Goal: Transaction & Acquisition: Purchase product/service

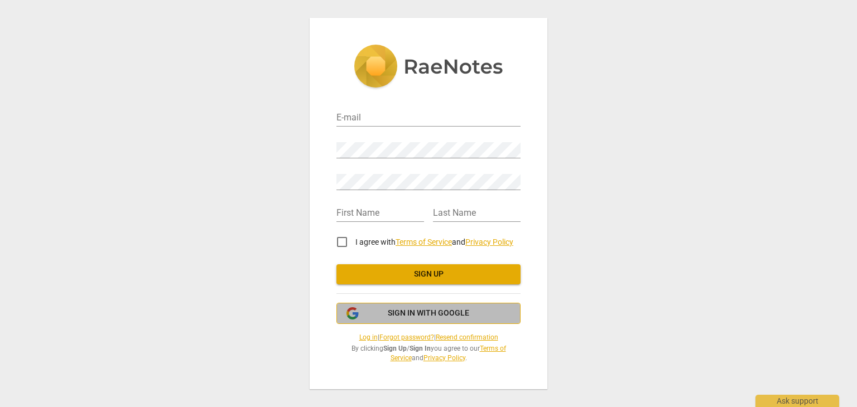
click at [437, 305] on button "Sign in with Google" at bounding box center [428, 313] width 184 height 21
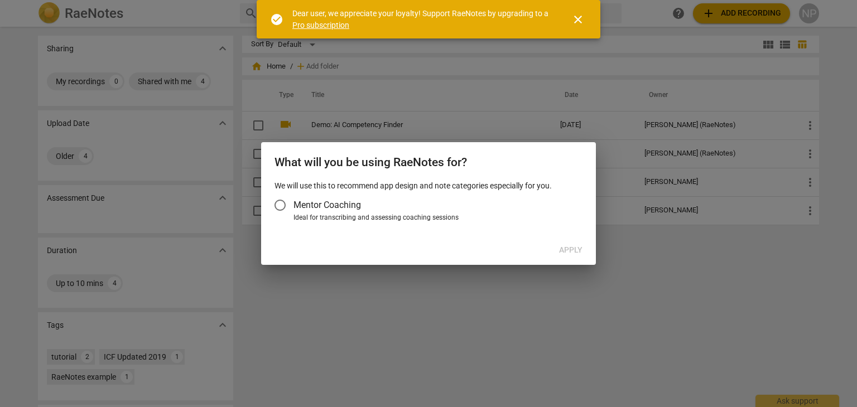
click at [582, 23] on span "close" at bounding box center [577, 19] width 13 height 13
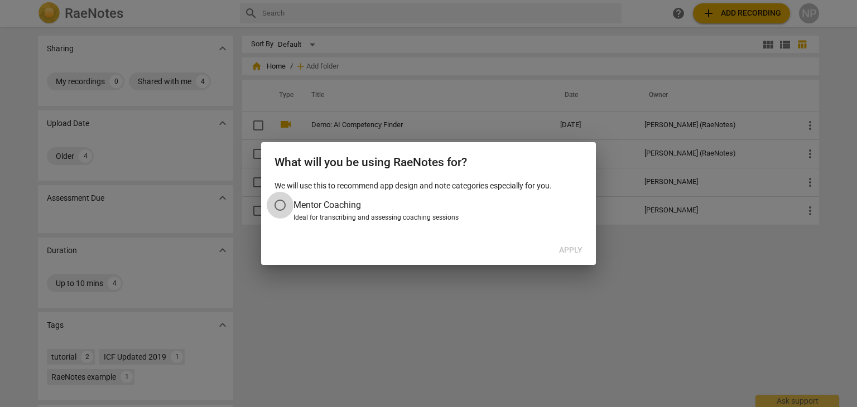
click at [290, 210] on input "Mentor Coaching" at bounding box center [280, 205] width 27 height 27
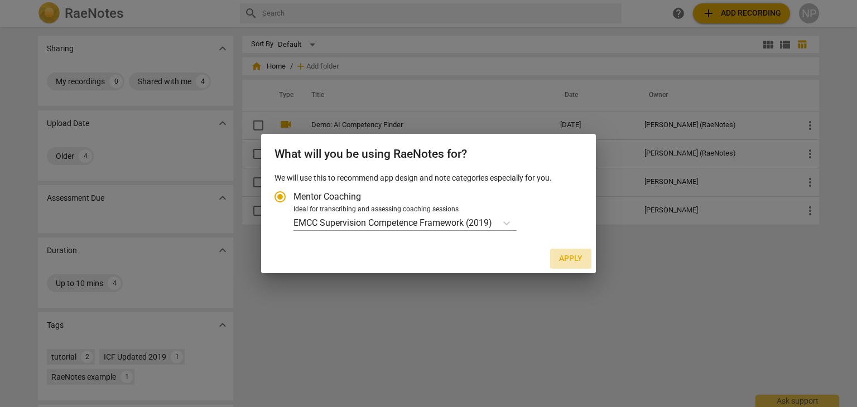
click at [569, 258] on span "Apply" at bounding box center [570, 258] width 23 height 11
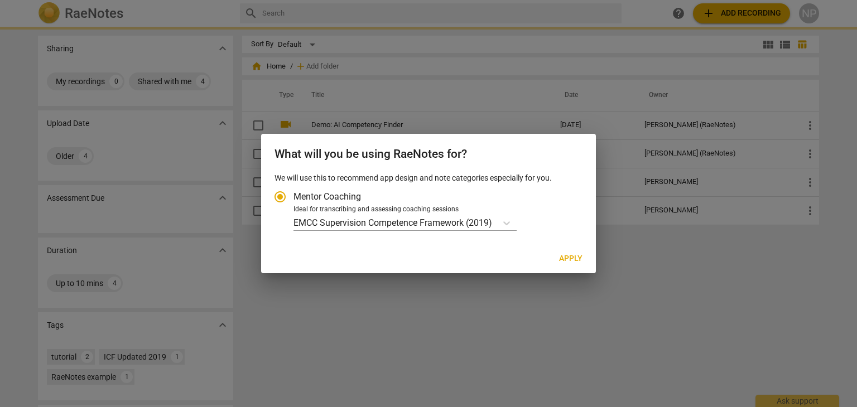
radio input "false"
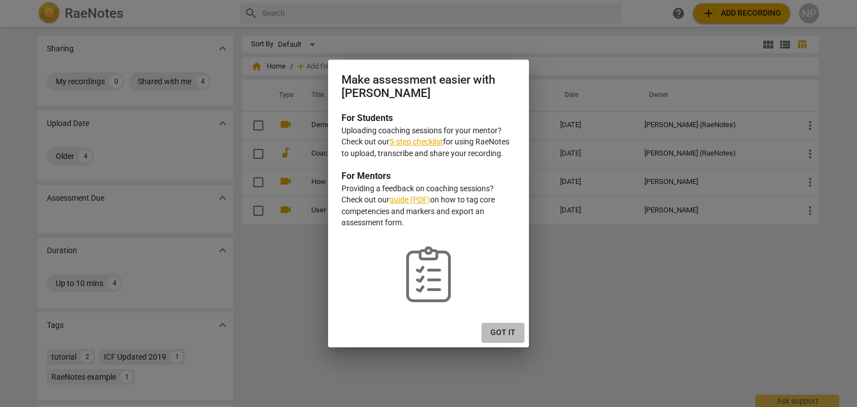
click at [502, 330] on span "Got it" at bounding box center [502, 332] width 25 height 11
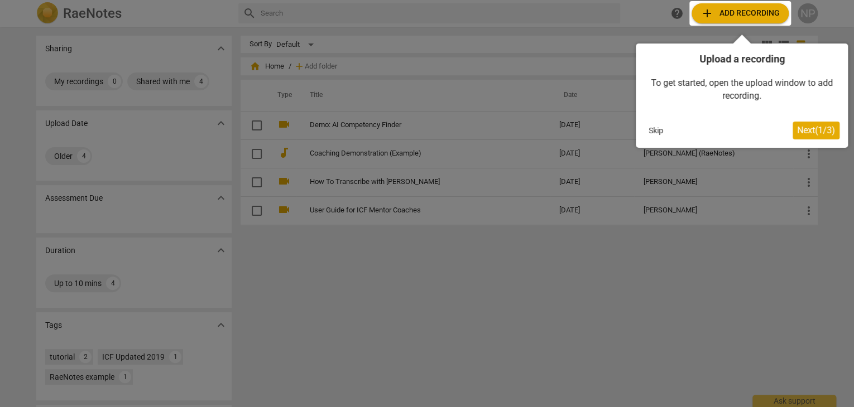
click at [814, 134] on span "Next ( 1 / 3 )" at bounding box center [816, 130] width 38 height 11
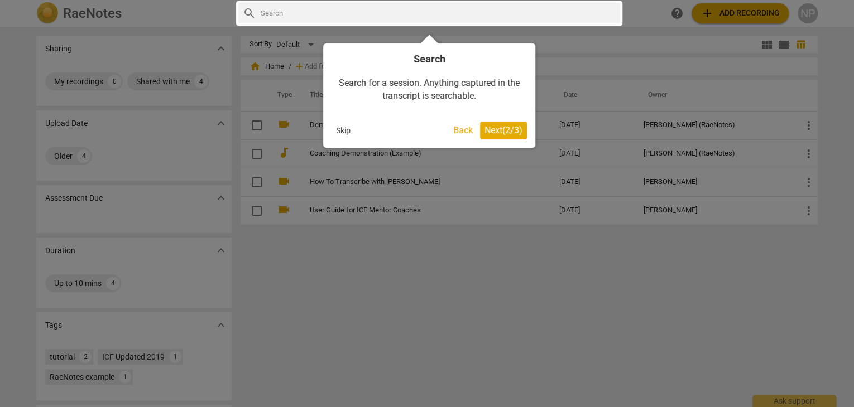
click at [511, 136] on button "Next ( 2 / 3 )" at bounding box center [503, 131] width 47 height 18
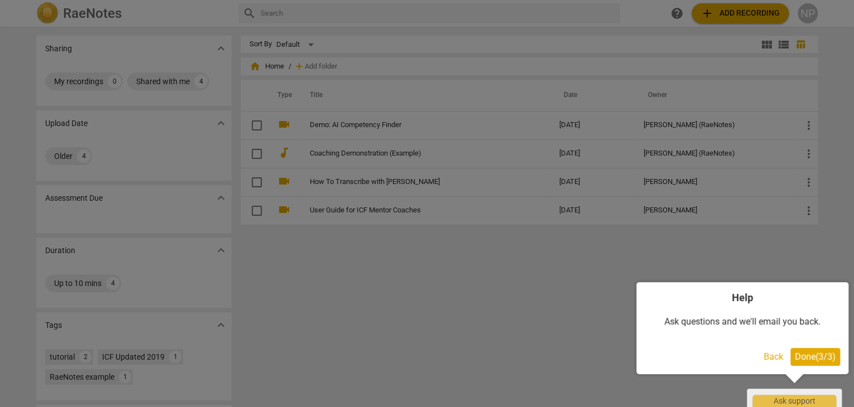
click at [813, 357] on span "Done ( 3 / 3 )" at bounding box center [814, 356] width 41 height 11
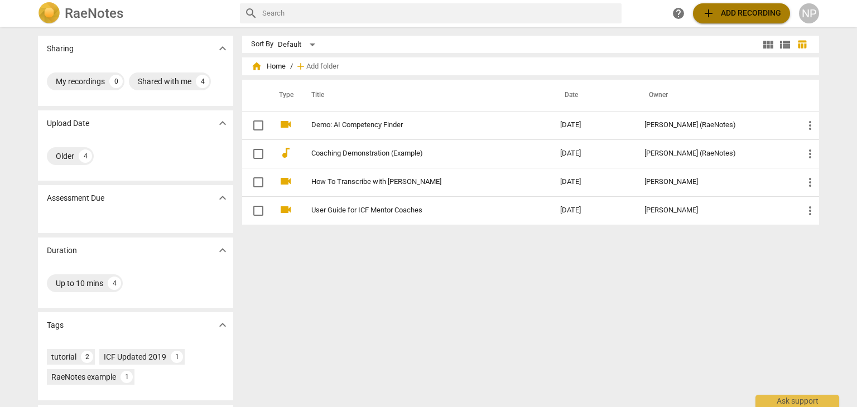
click at [763, 11] on span "add Add recording" at bounding box center [741, 13] width 79 height 13
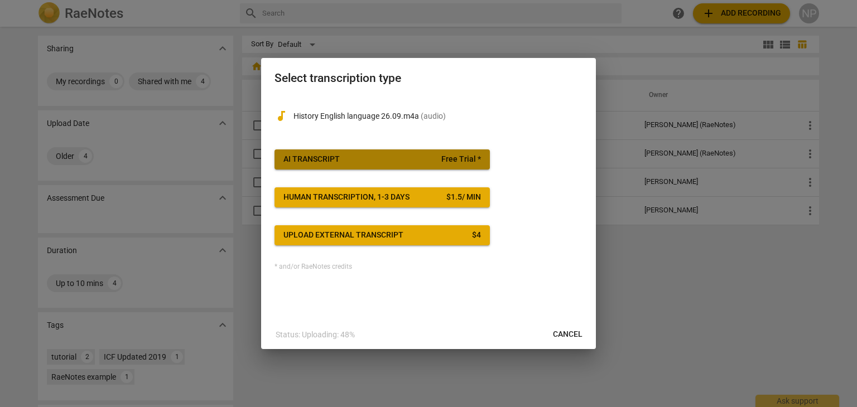
click at [388, 161] on span "AI Transcript Free Trial *" at bounding box center [381, 159] width 197 height 11
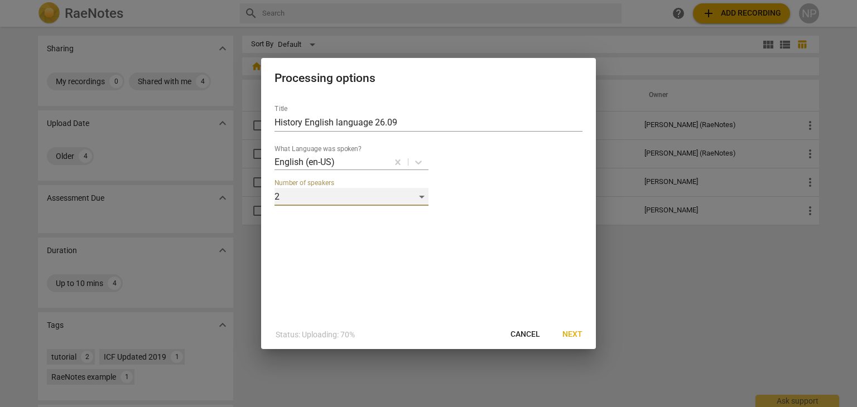
click at [424, 197] on div "2" at bounding box center [351, 197] width 154 height 18
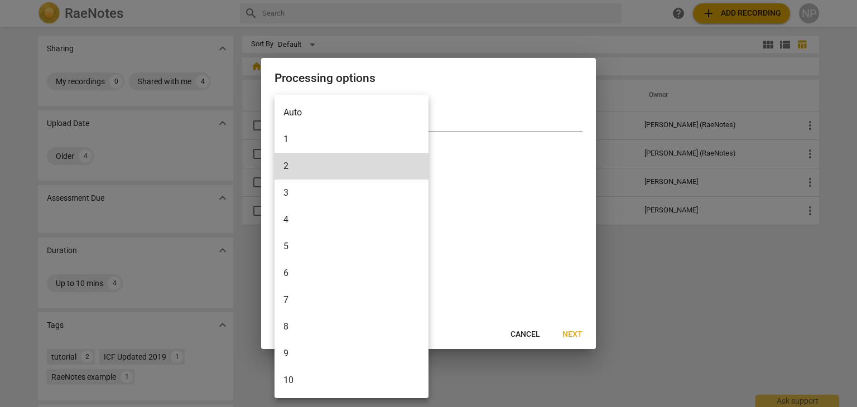
click at [539, 216] on div at bounding box center [428, 203] width 857 height 407
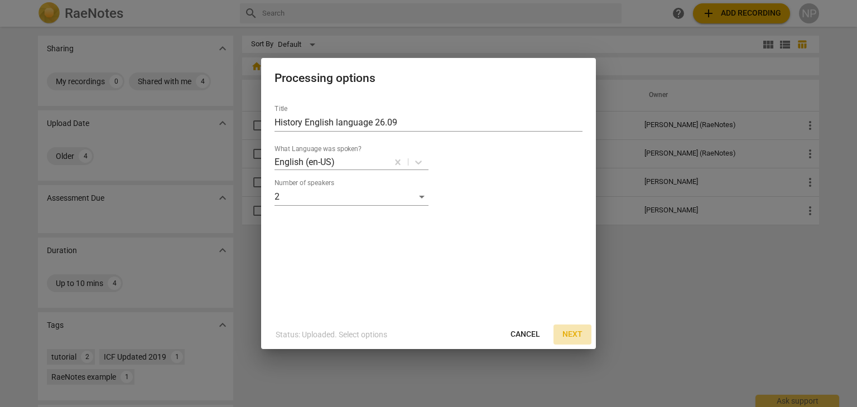
click at [569, 332] on span "Next" at bounding box center [572, 334] width 20 height 11
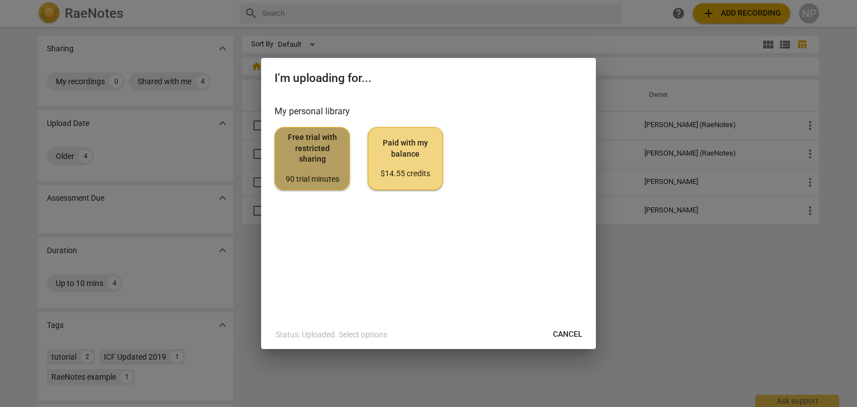
click at [306, 170] on span "Free trial with restricted sharing 90 trial minutes" at bounding box center [312, 158] width 56 height 52
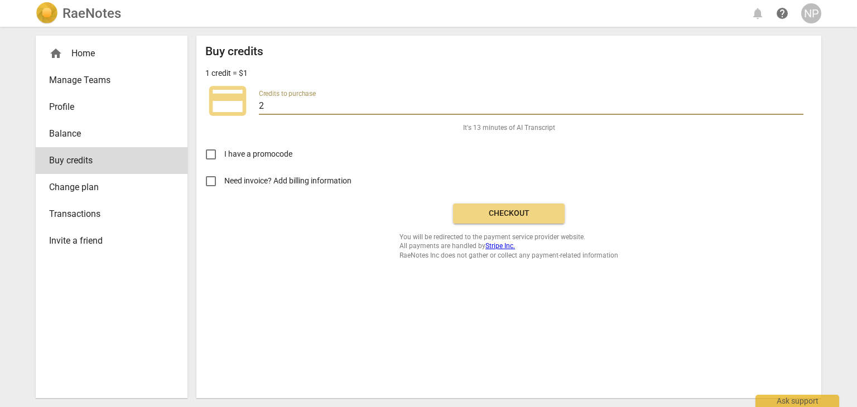
click at [274, 104] on input "2" at bounding box center [531, 107] width 544 height 16
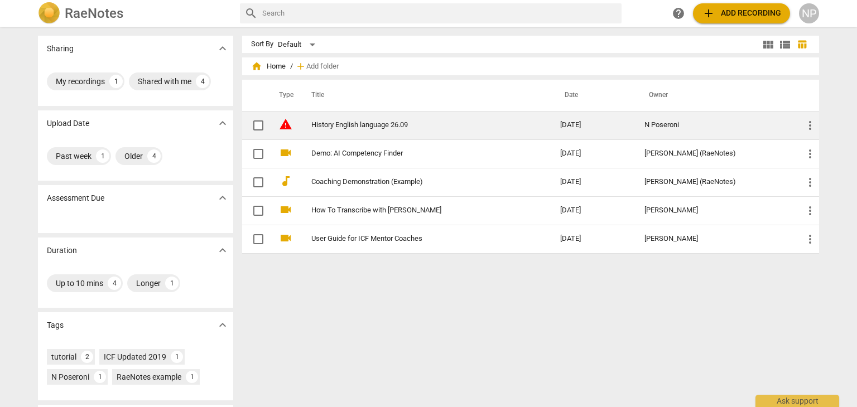
click at [369, 121] on link "History English language 26.09" at bounding box center [415, 125] width 209 height 8
